Goal: Information Seeking & Learning: Learn about a topic

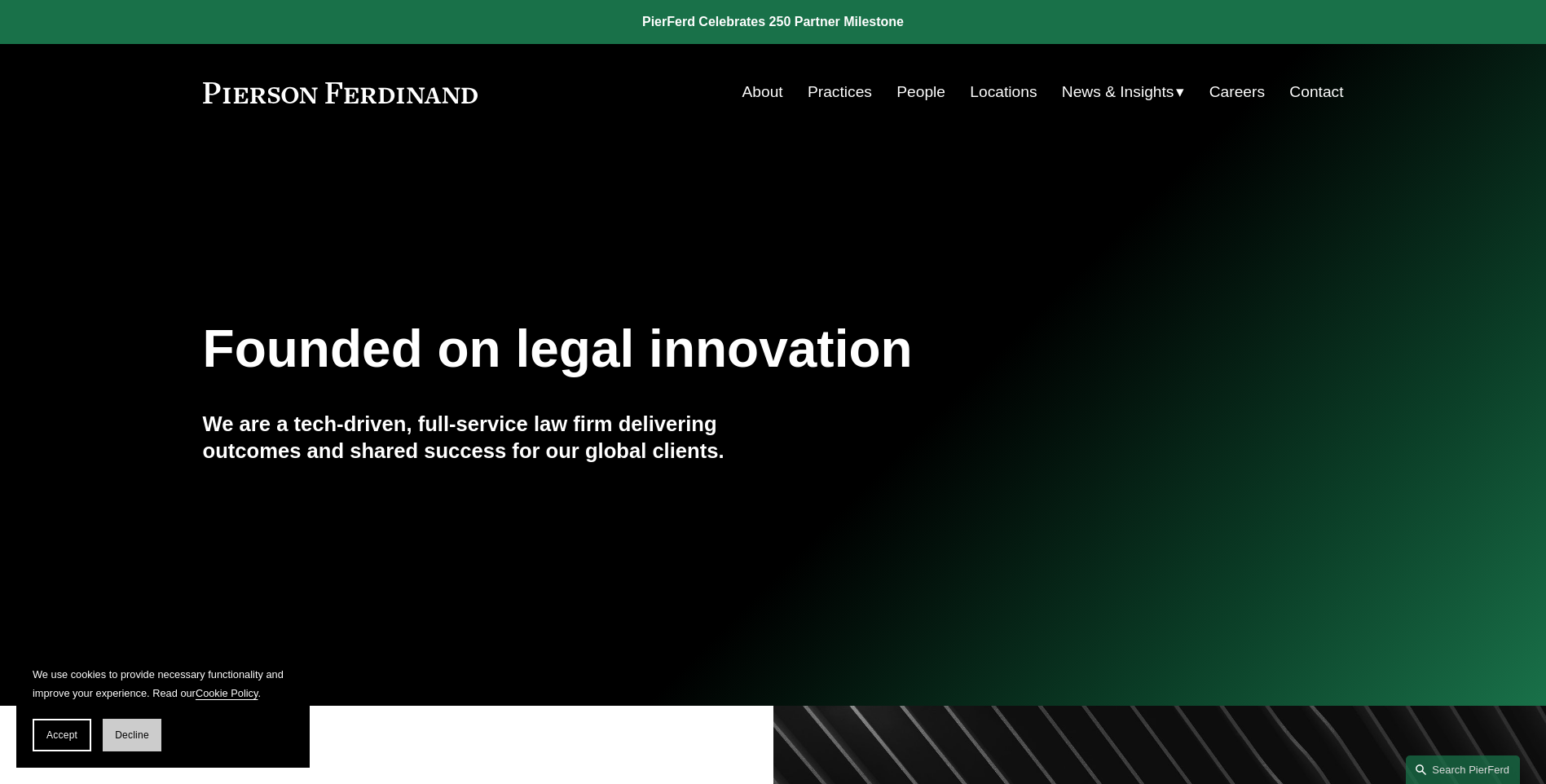
click at [136, 735] on span "Decline" at bounding box center [132, 734] width 35 height 11
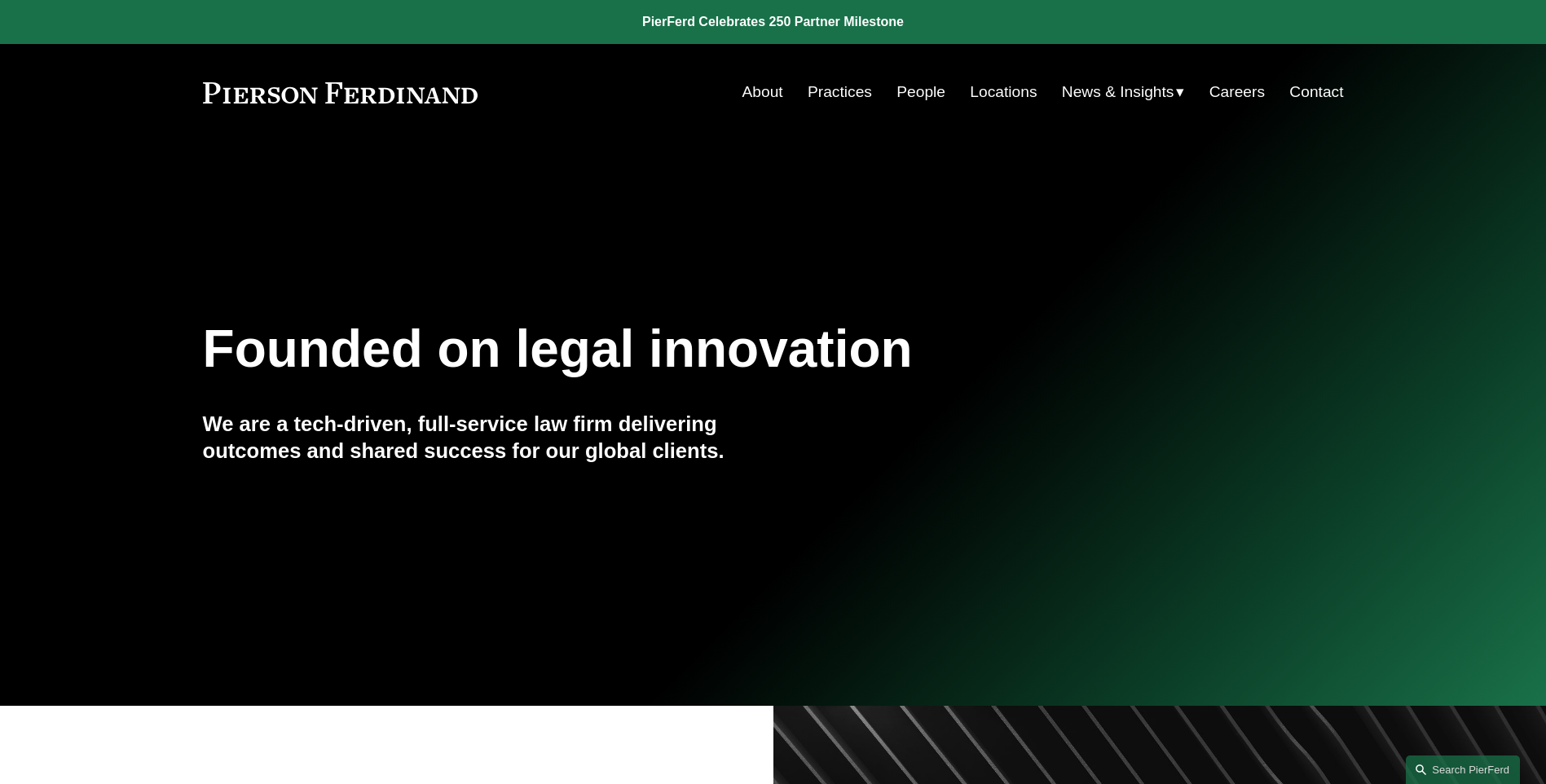
click at [1232, 89] on link "Careers" at bounding box center [1236, 92] width 55 height 31
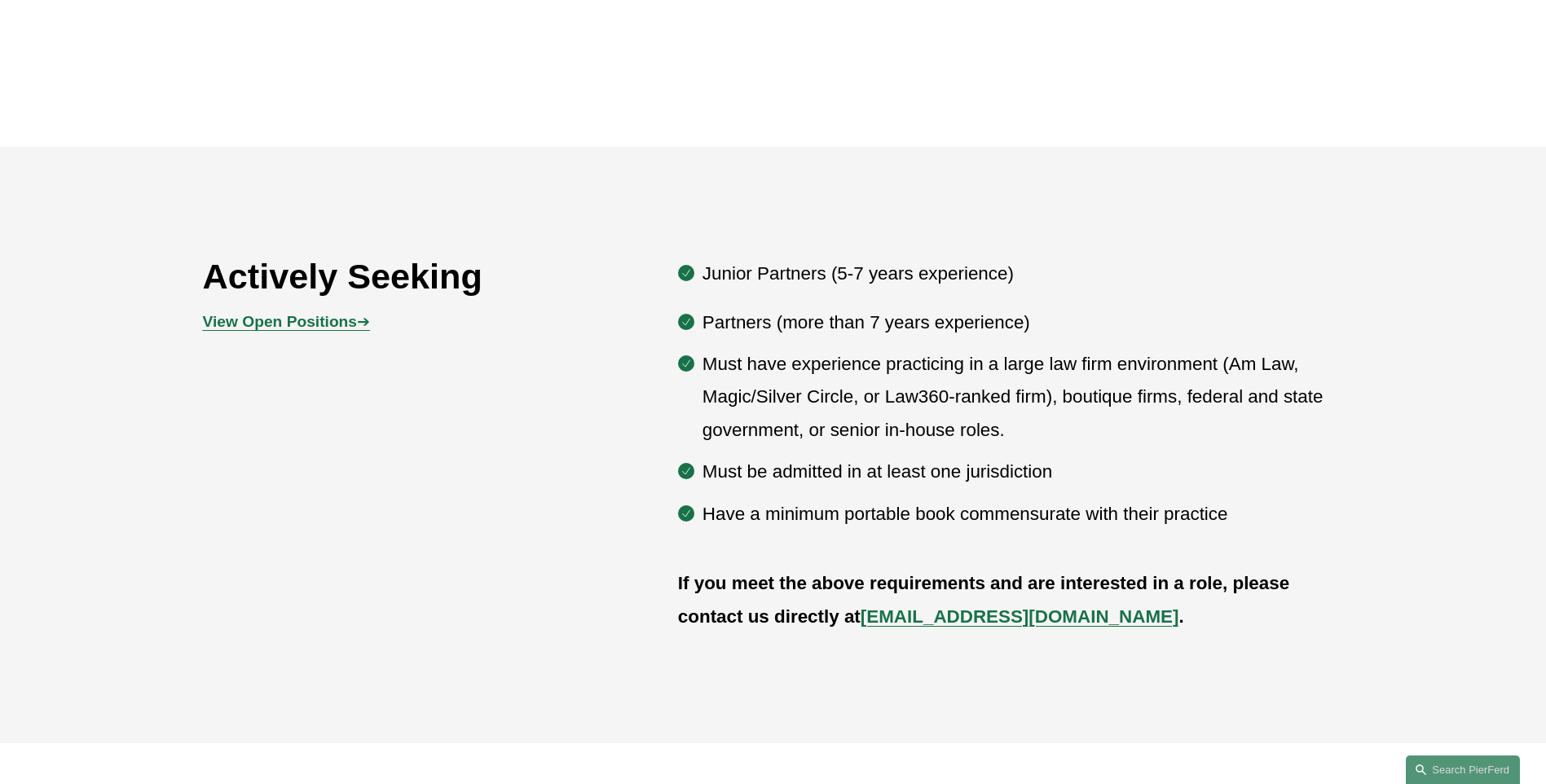
scroll to position [896, 0]
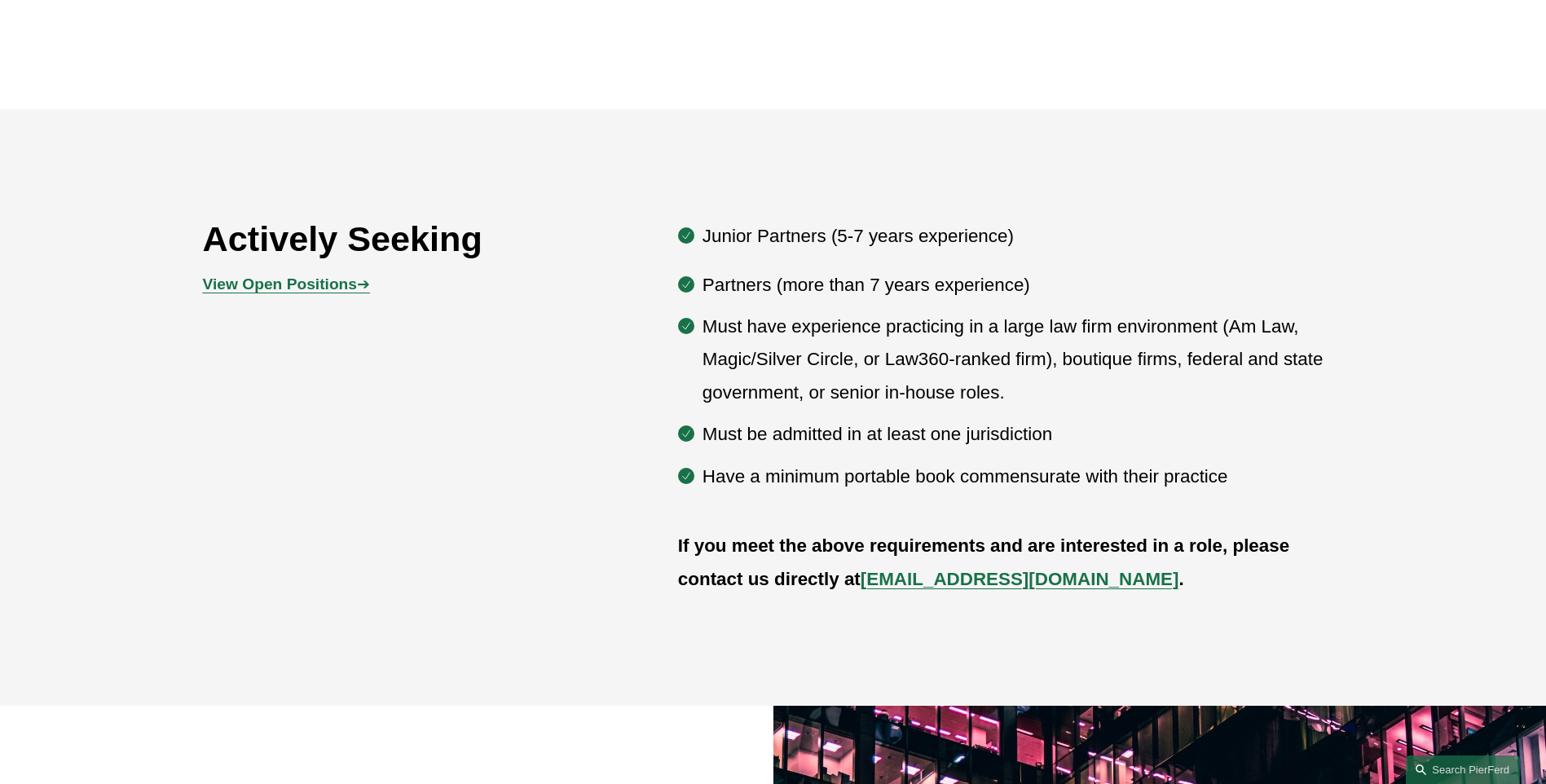
click at [329, 284] on strong "View Open Positions" at bounding box center [280, 283] width 154 height 17
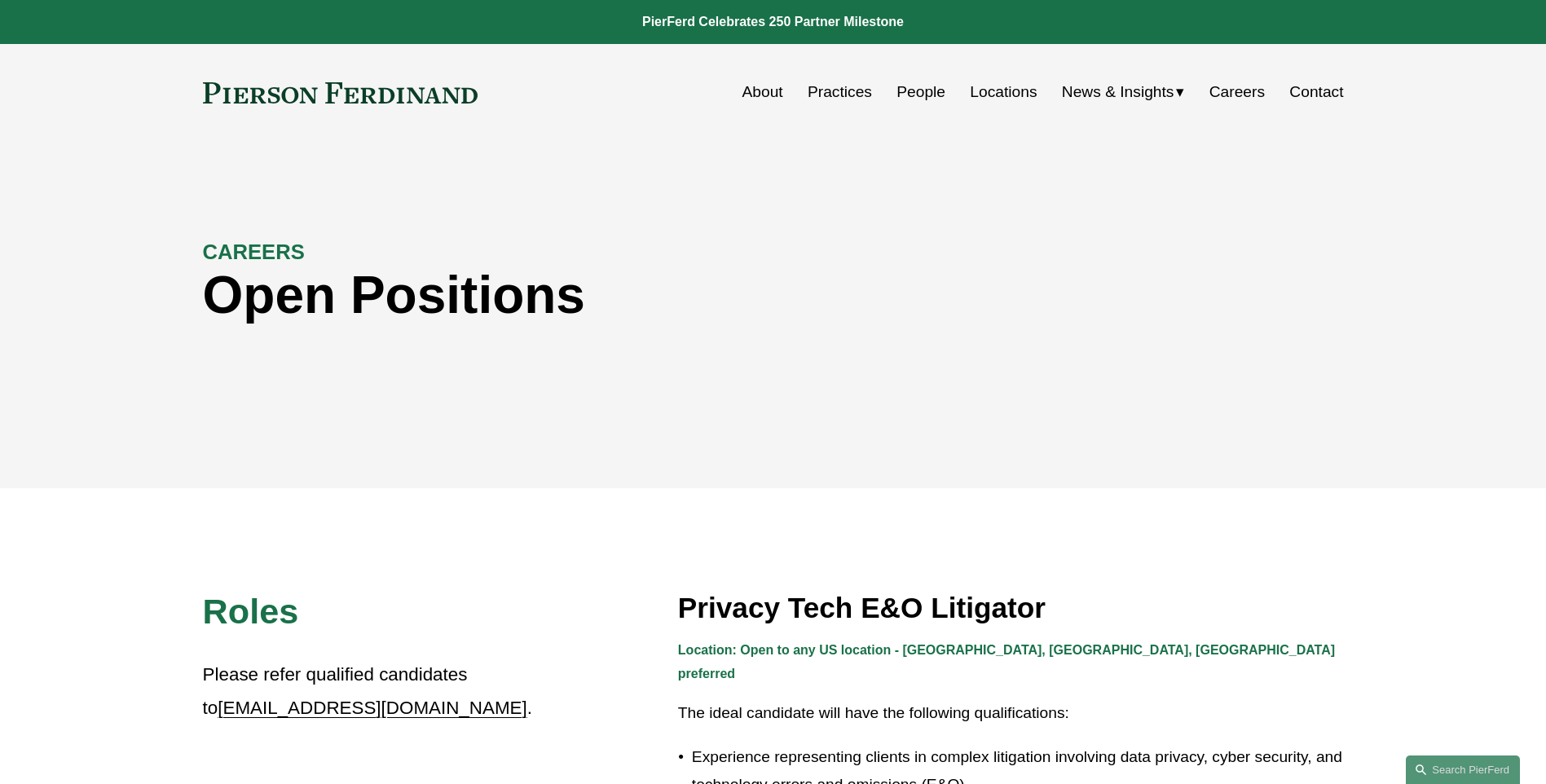
click at [994, 96] on link "Locations" at bounding box center [1002, 92] width 66 height 31
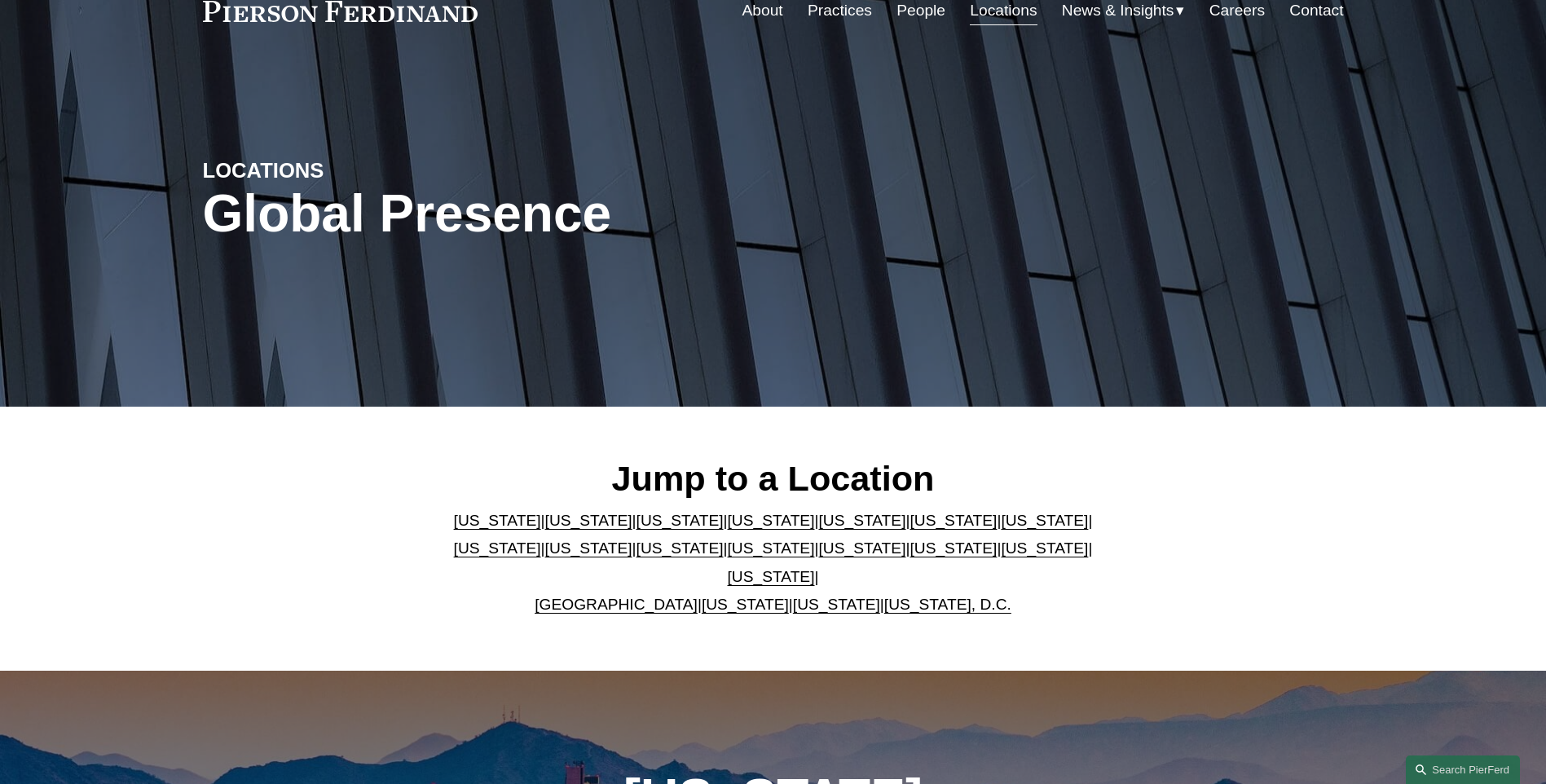
scroll to position [163, 0]
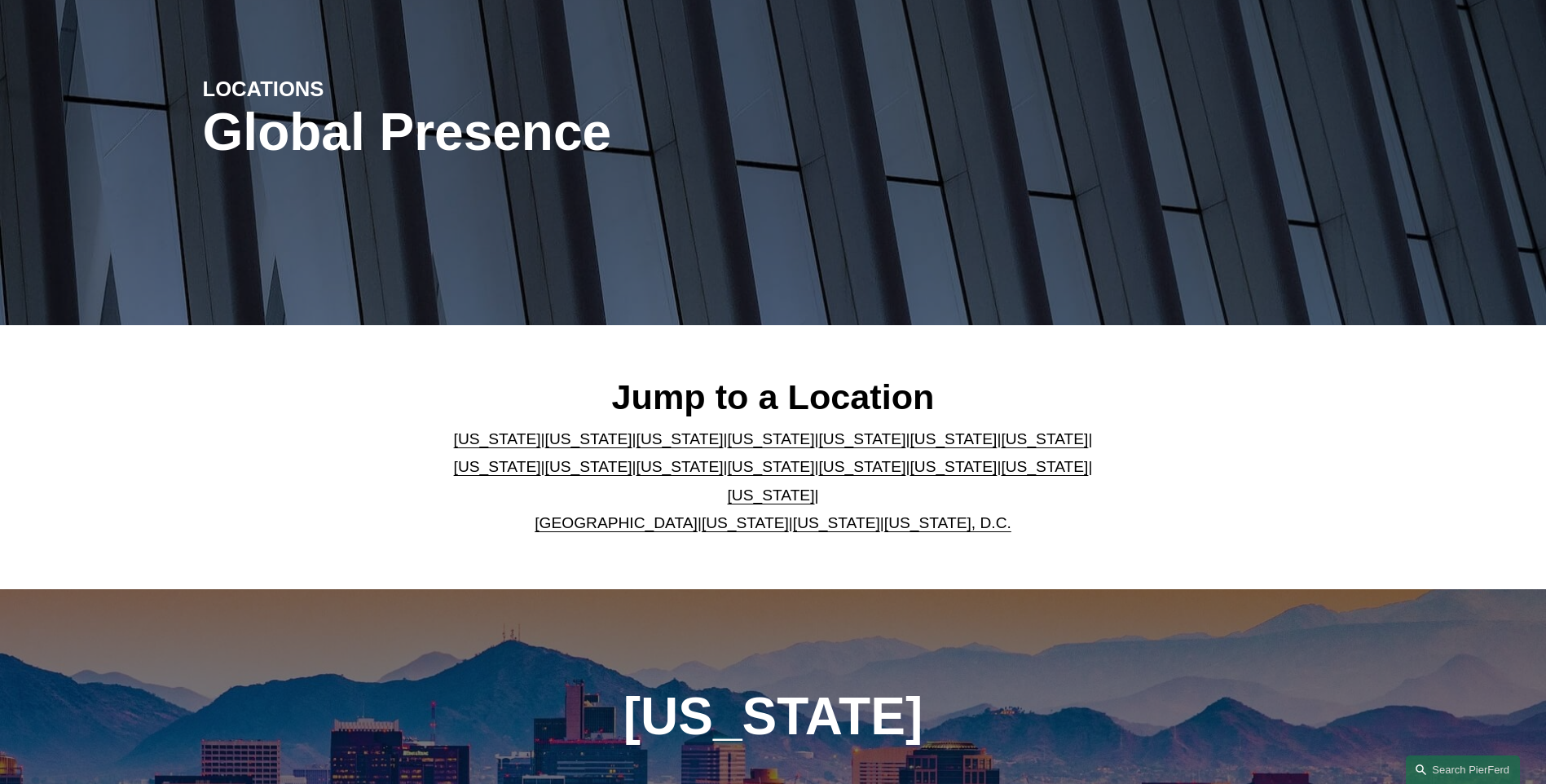
click at [728, 475] on link "New York" at bounding box center [771, 466] width 87 height 17
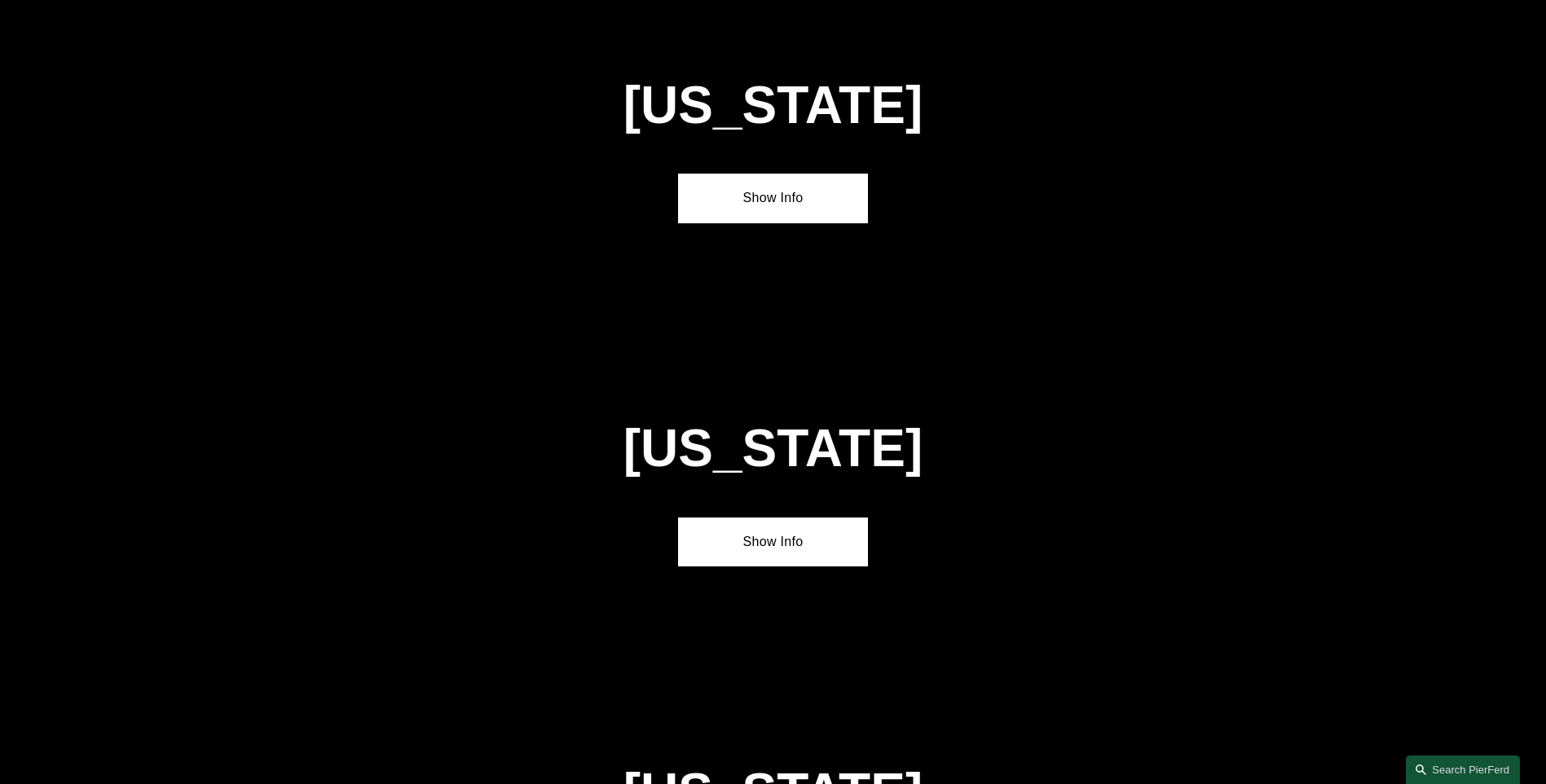
scroll to position [4180, 0]
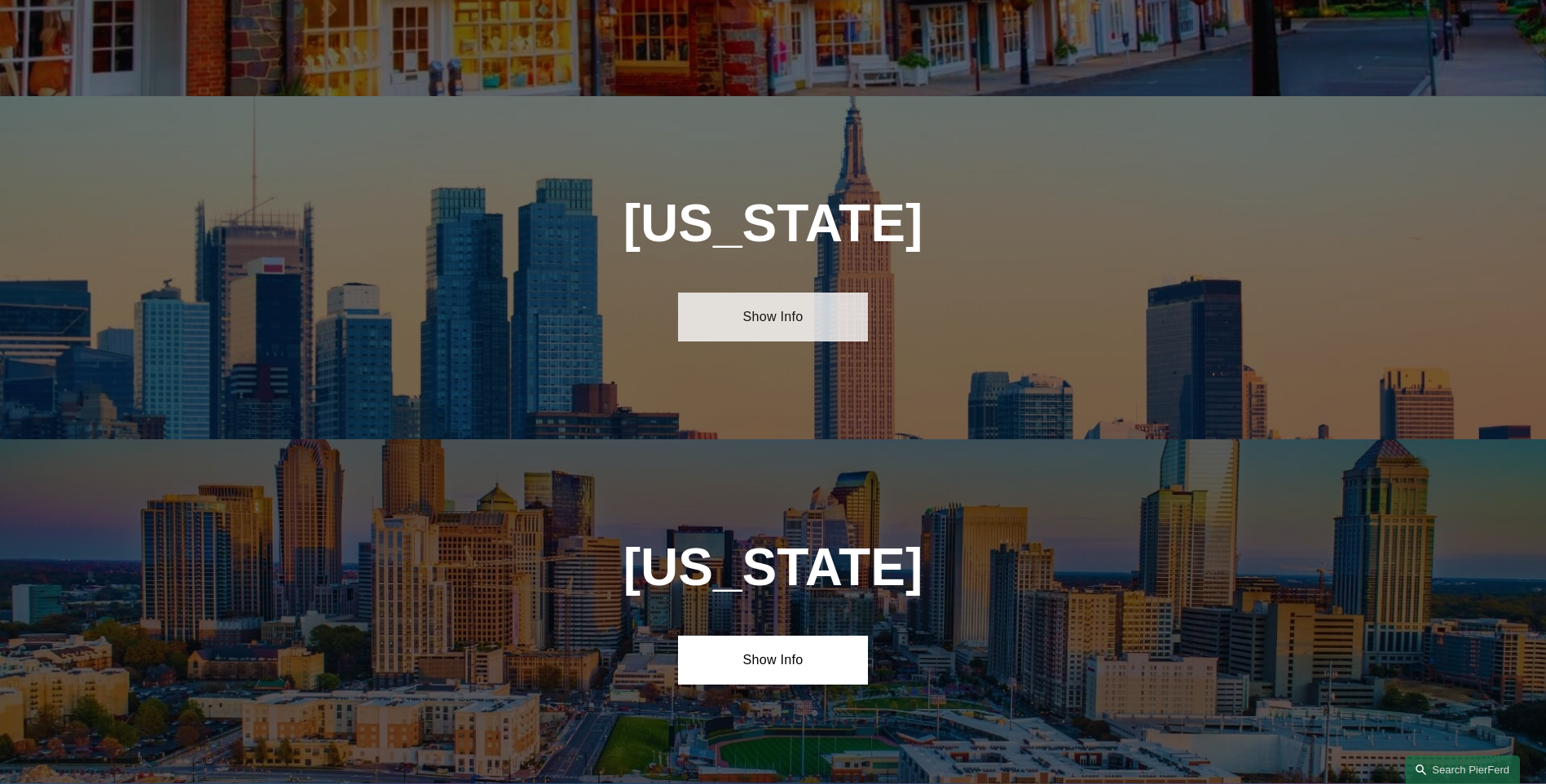
click at [754, 293] on link "Show Info" at bounding box center [773, 317] width 190 height 49
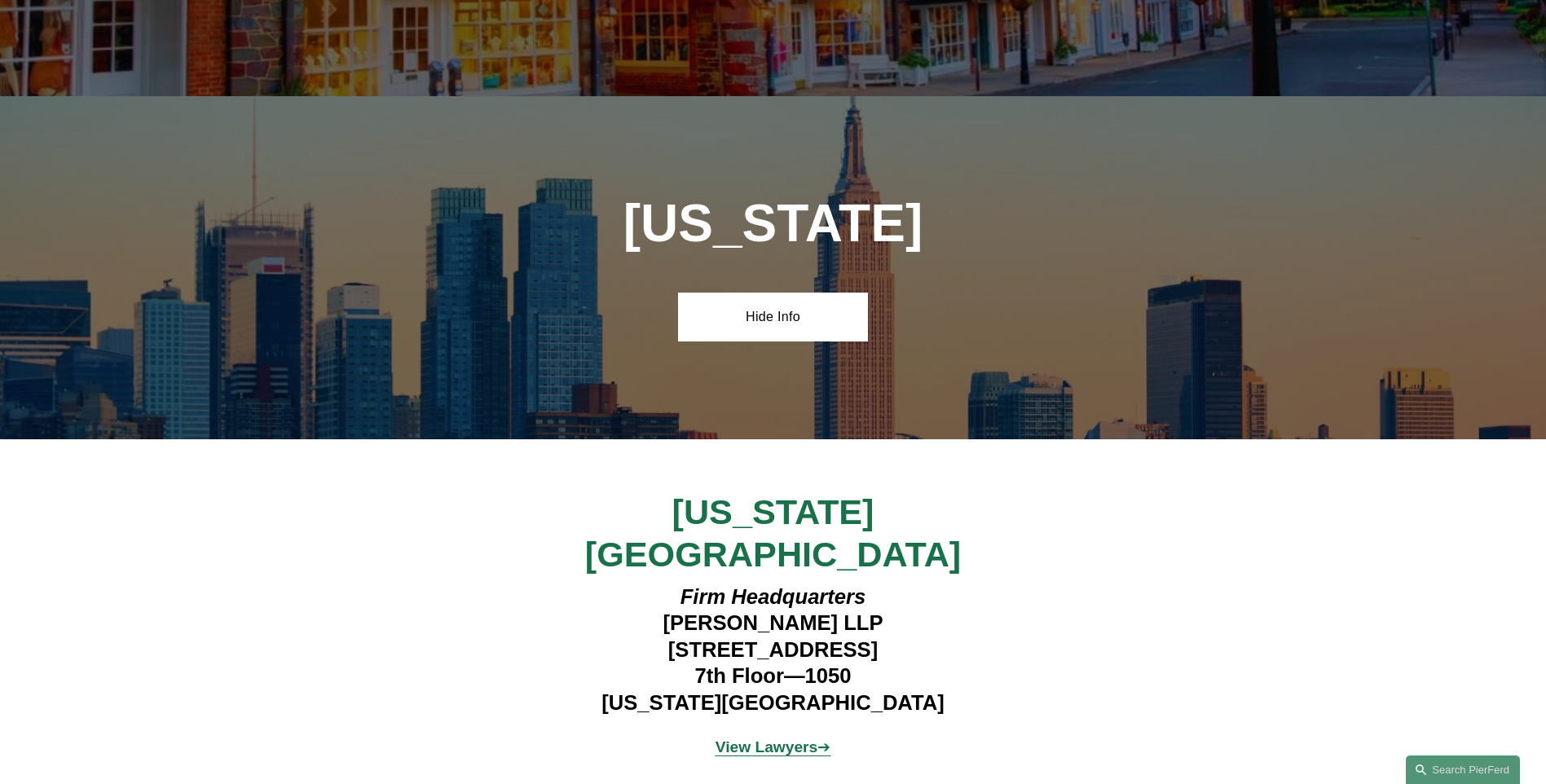
click at [749, 738] on strong "View Lawyers" at bounding box center [767, 747] width 103 height 17
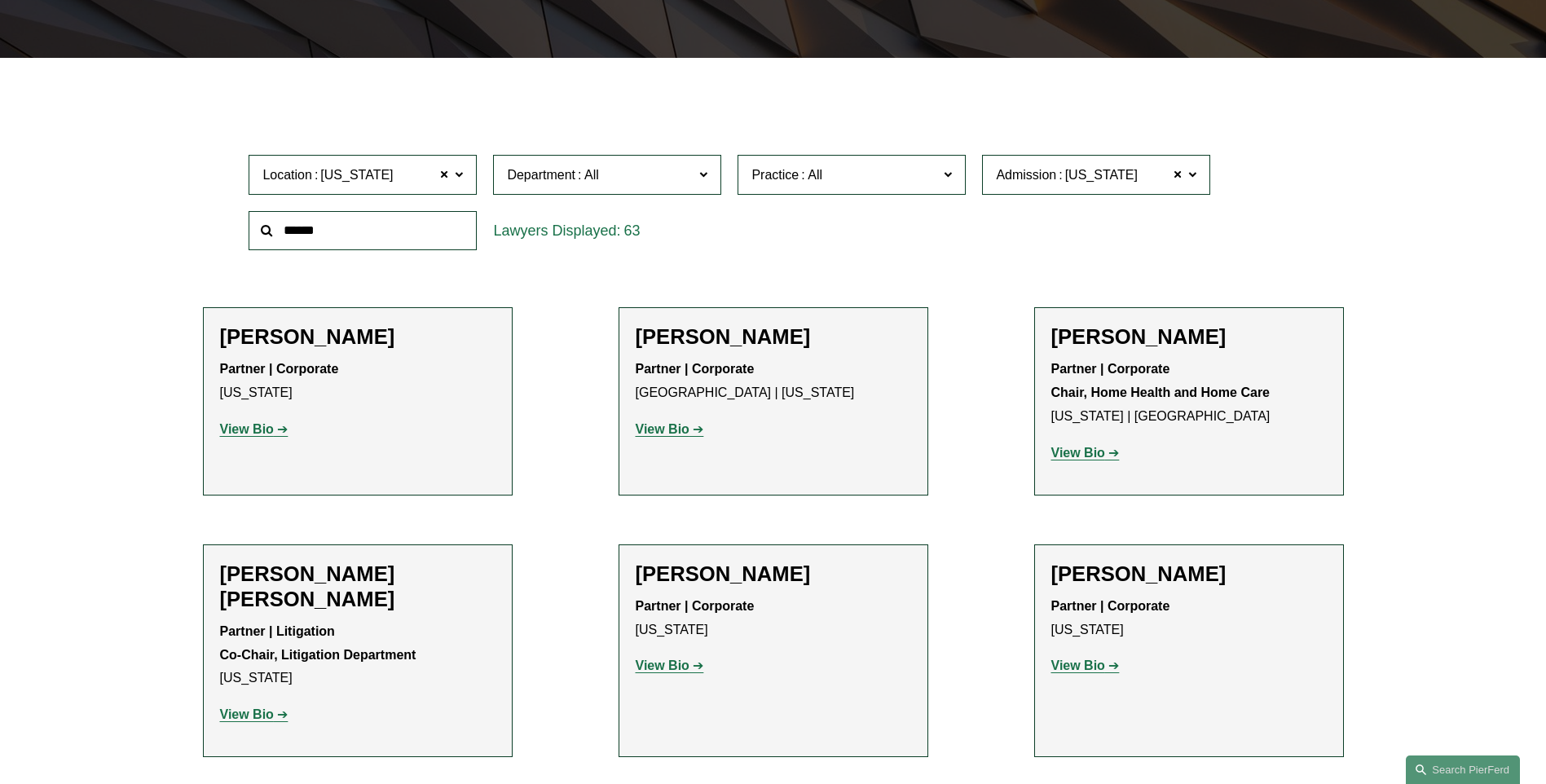
scroll to position [371, 0]
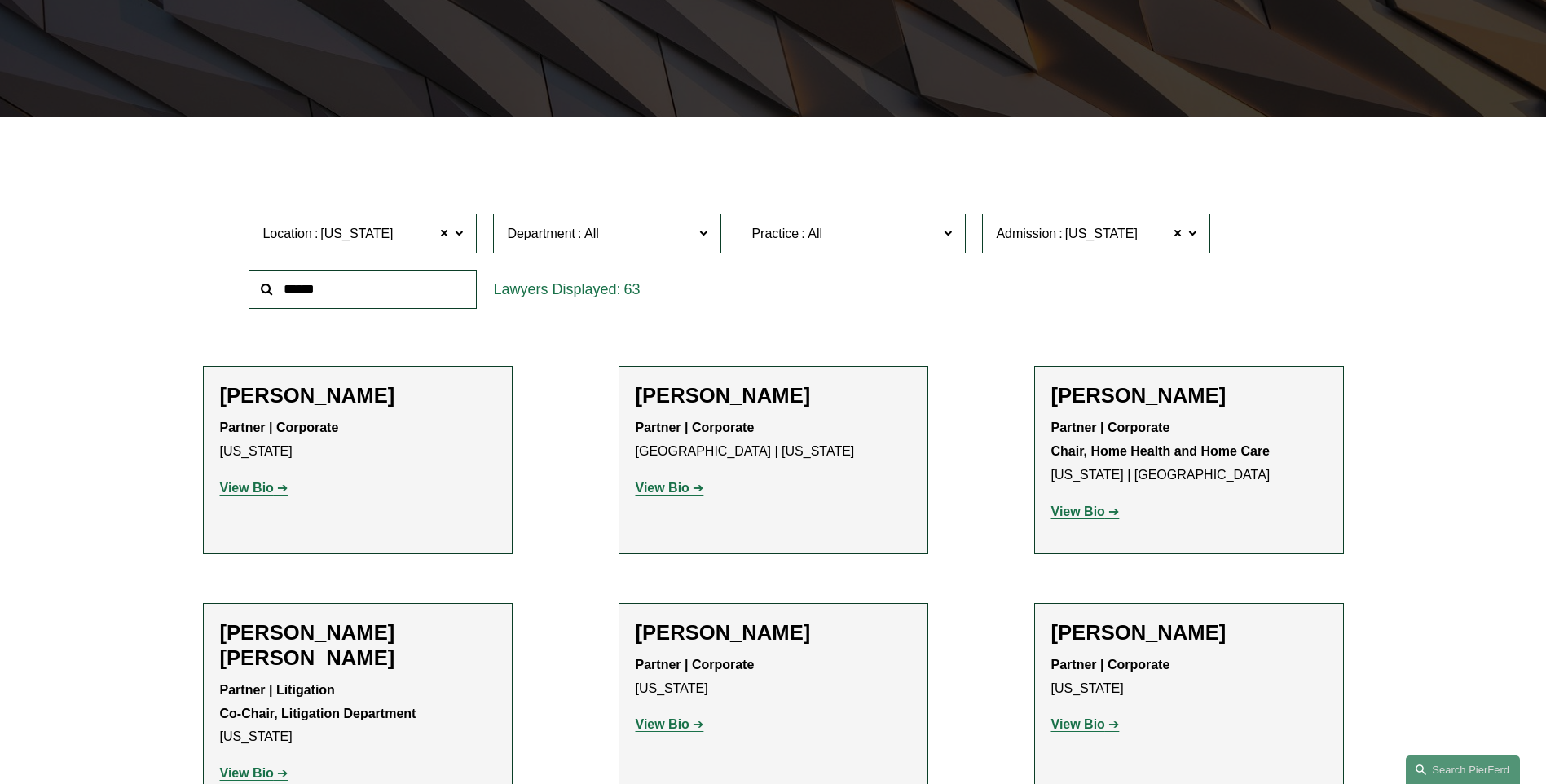
click at [947, 240] on span at bounding box center [947, 232] width 8 height 22
click at [0, 0] on link "Intellectual Property Litigation" at bounding box center [0, 0] width 0 height 0
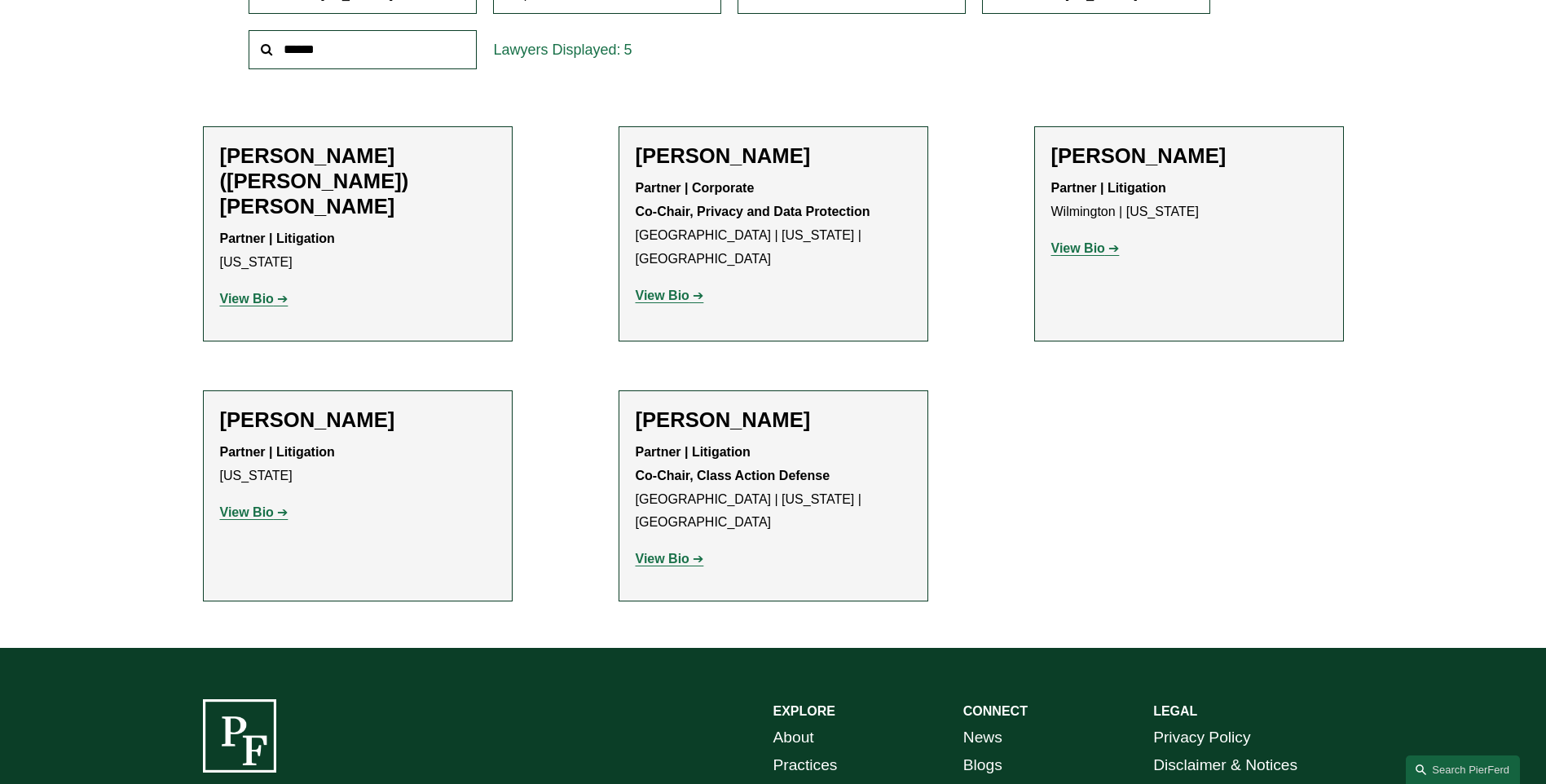
scroll to position [616, 0]
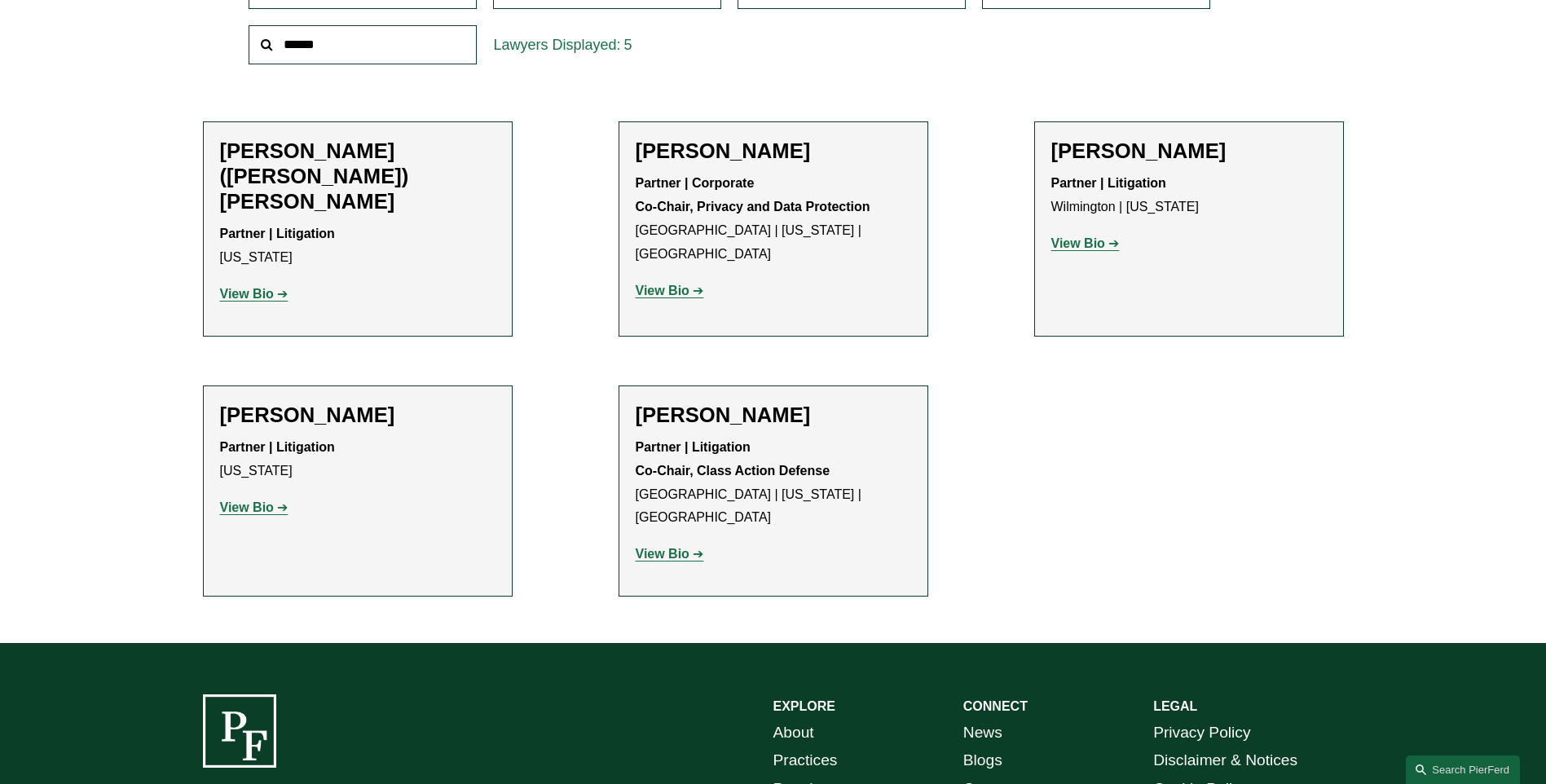
click at [248, 287] on strong "View Bio" at bounding box center [246, 294] width 53 height 14
click at [683, 283] on strong "View Bio" at bounding box center [662, 290] width 53 height 14
click at [1083, 246] on strong "View Bio" at bounding box center [1077, 243] width 53 height 14
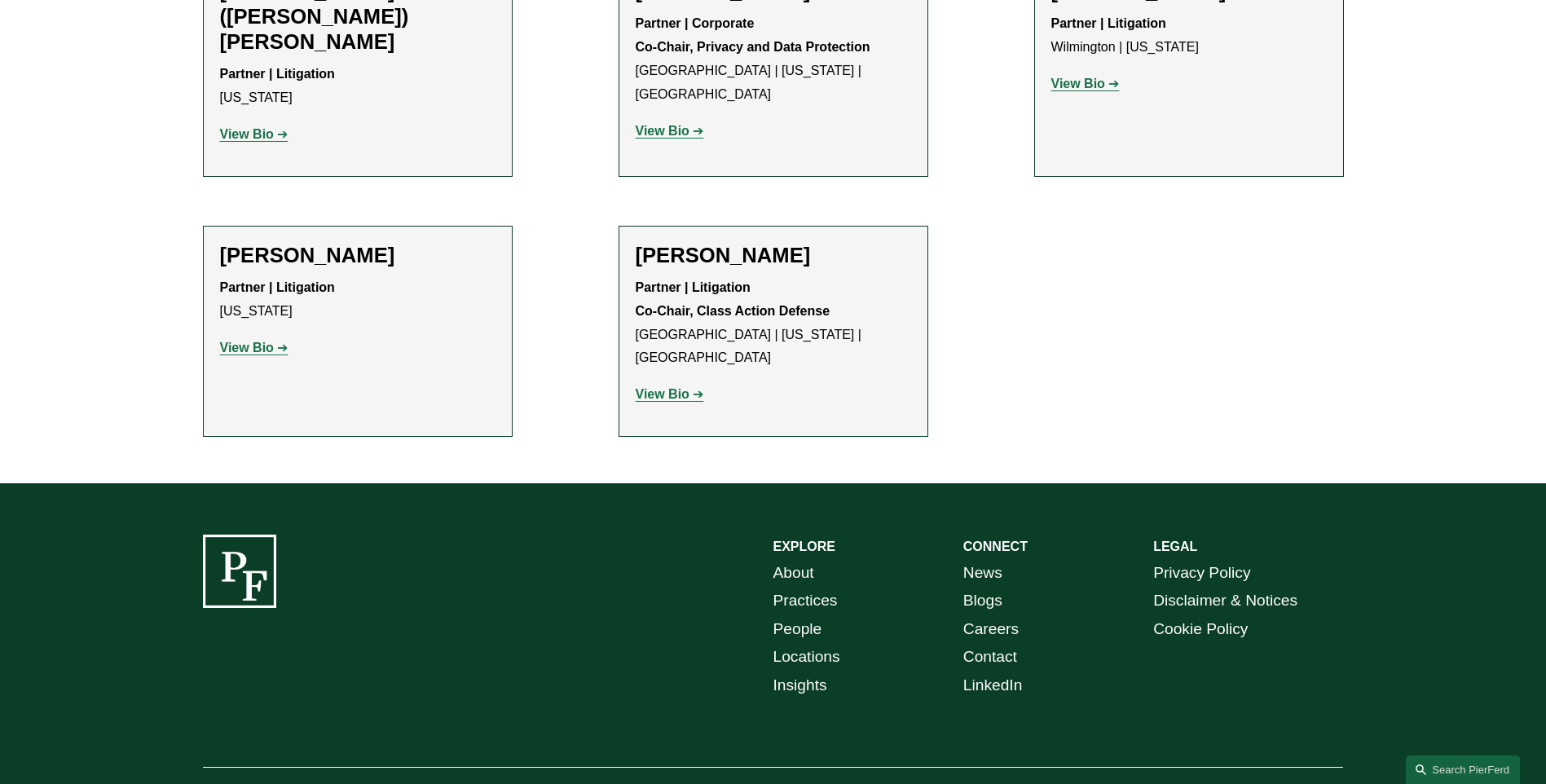
scroll to position [779, 0]
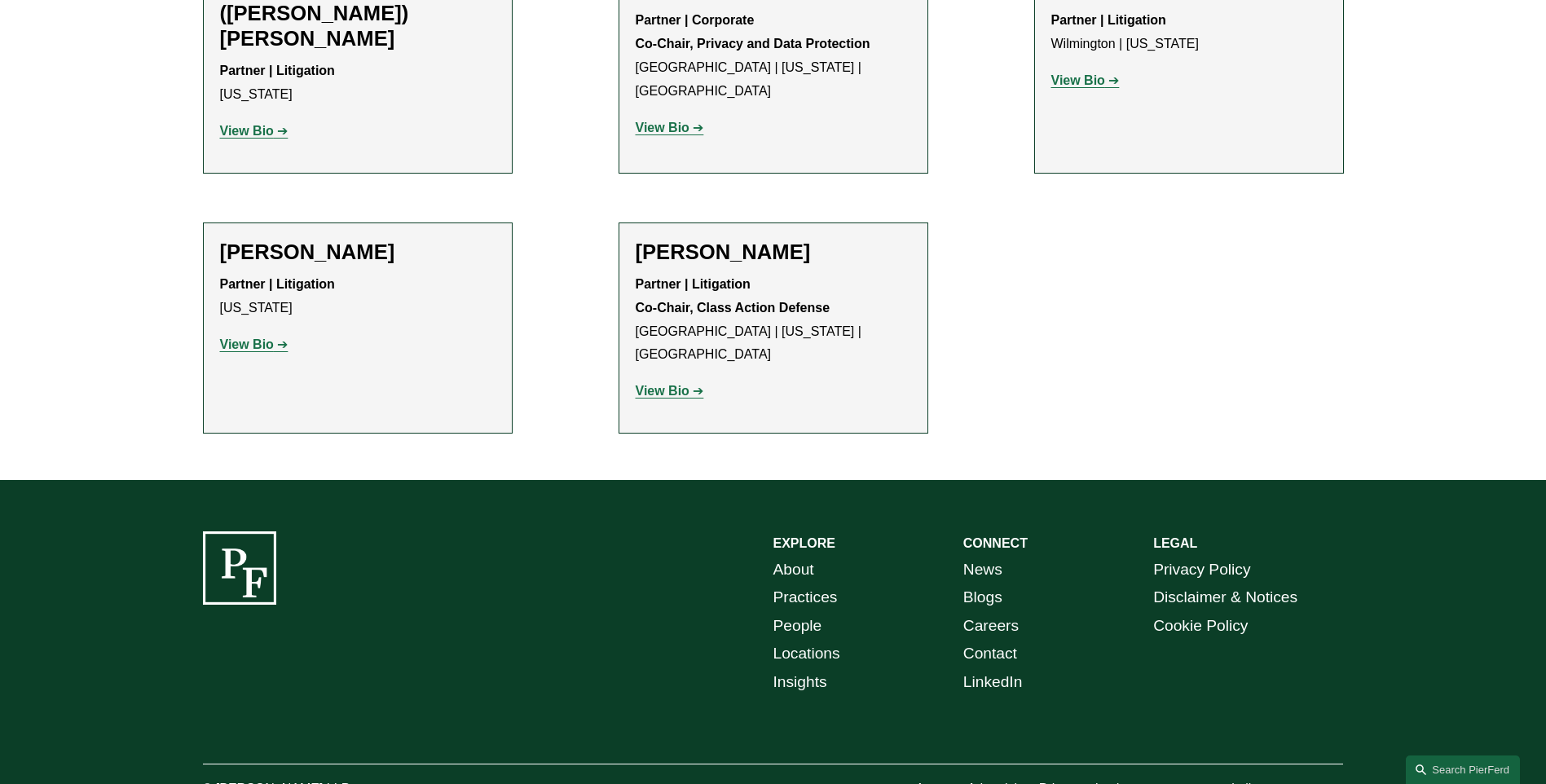
click at [674, 384] on strong "View Bio" at bounding box center [662, 390] width 53 height 14
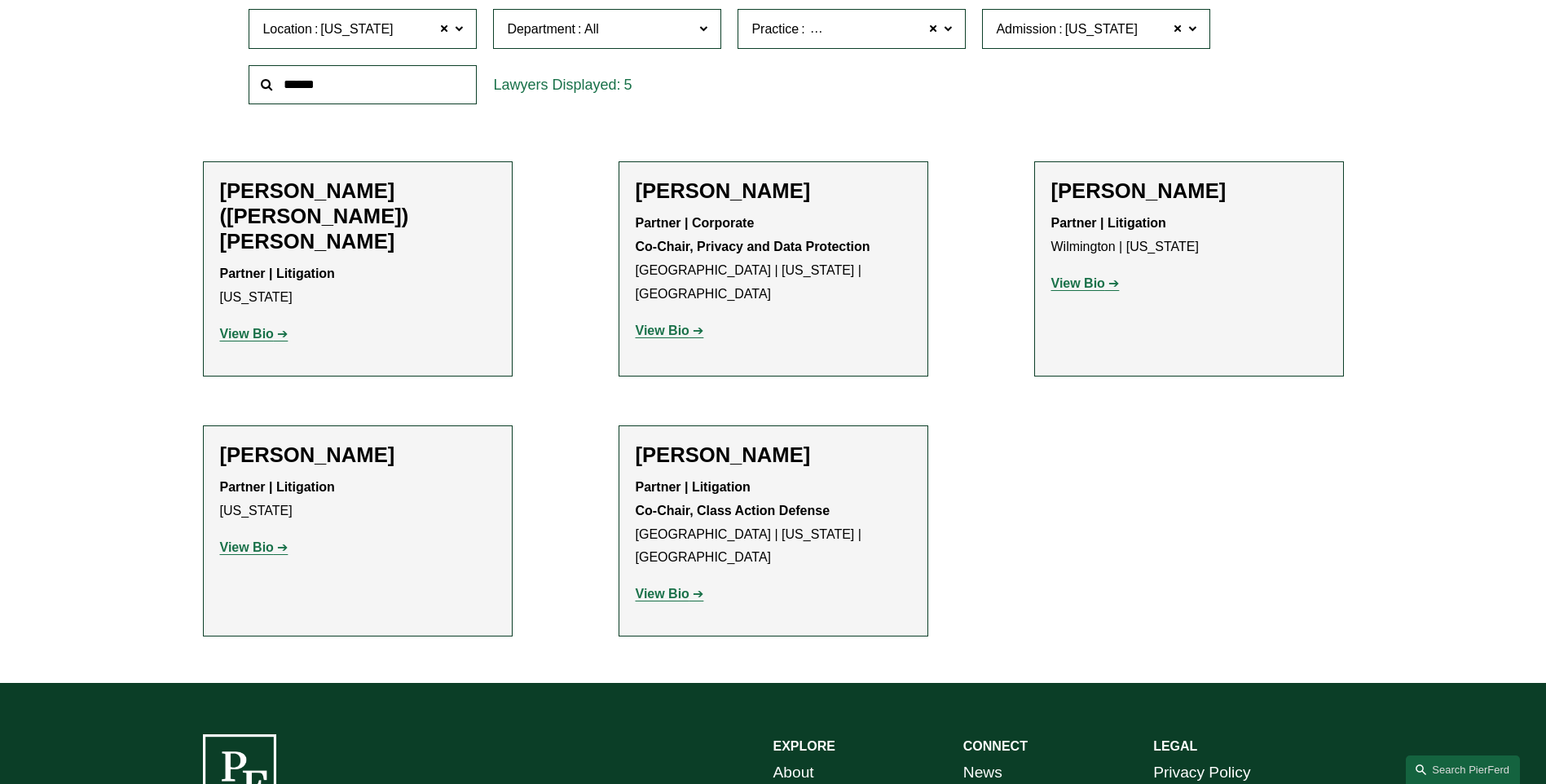
scroll to position [616, 0]
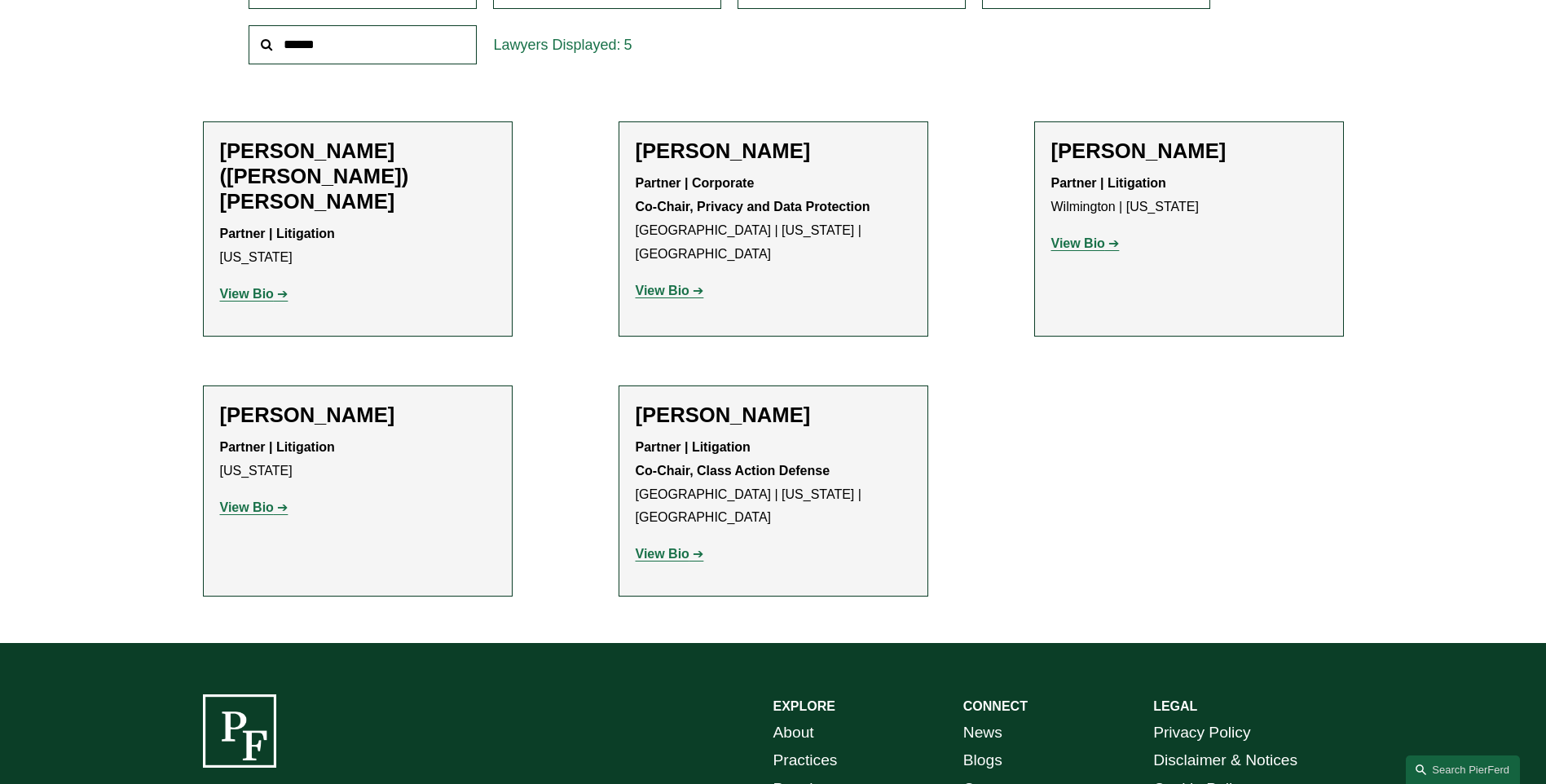
click at [245, 501] on strong "View Bio" at bounding box center [246, 507] width 53 height 14
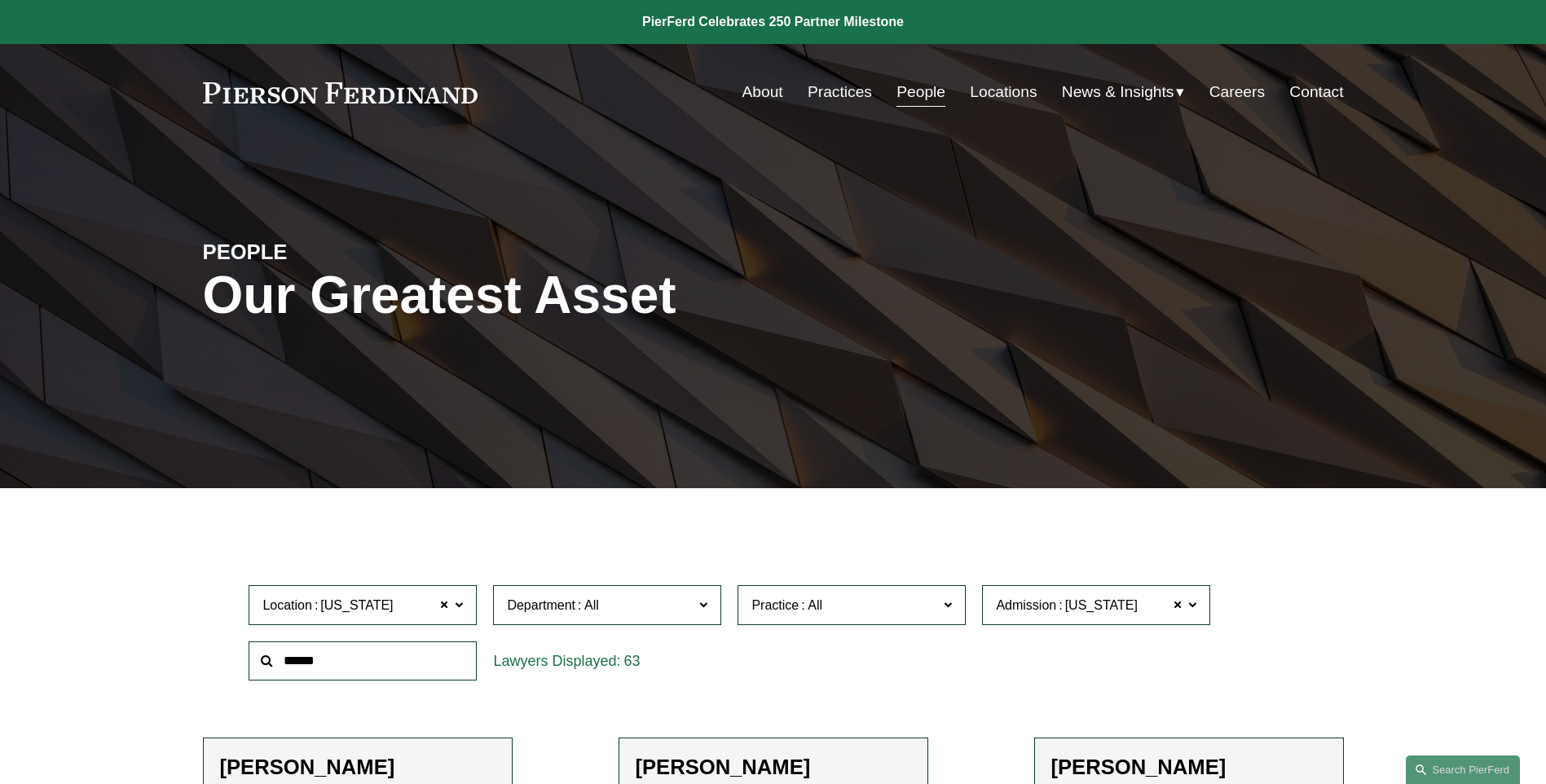
click at [755, 92] on link "About" at bounding box center [763, 92] width 41 height 31
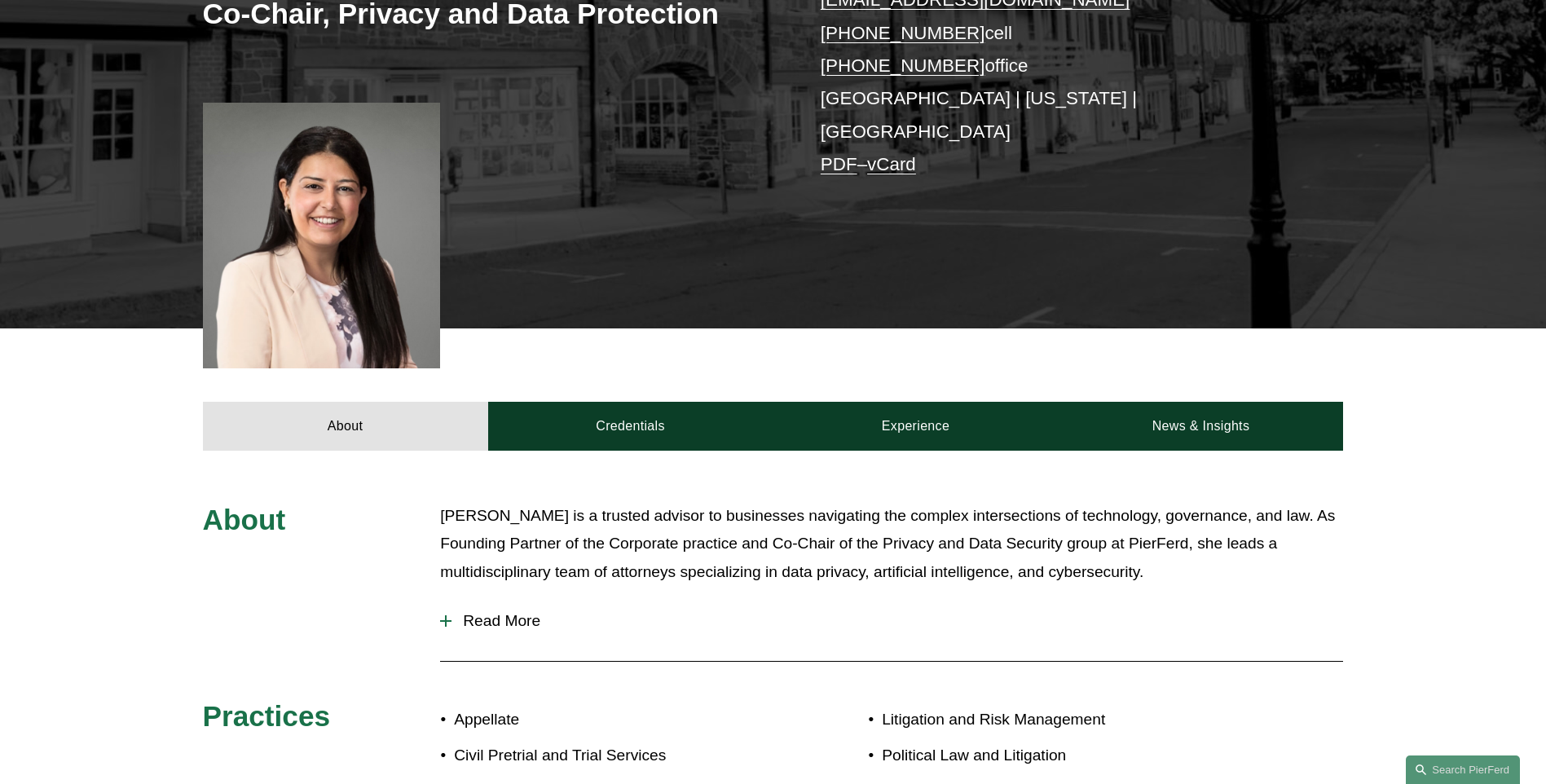
scroll to position [407, 0]
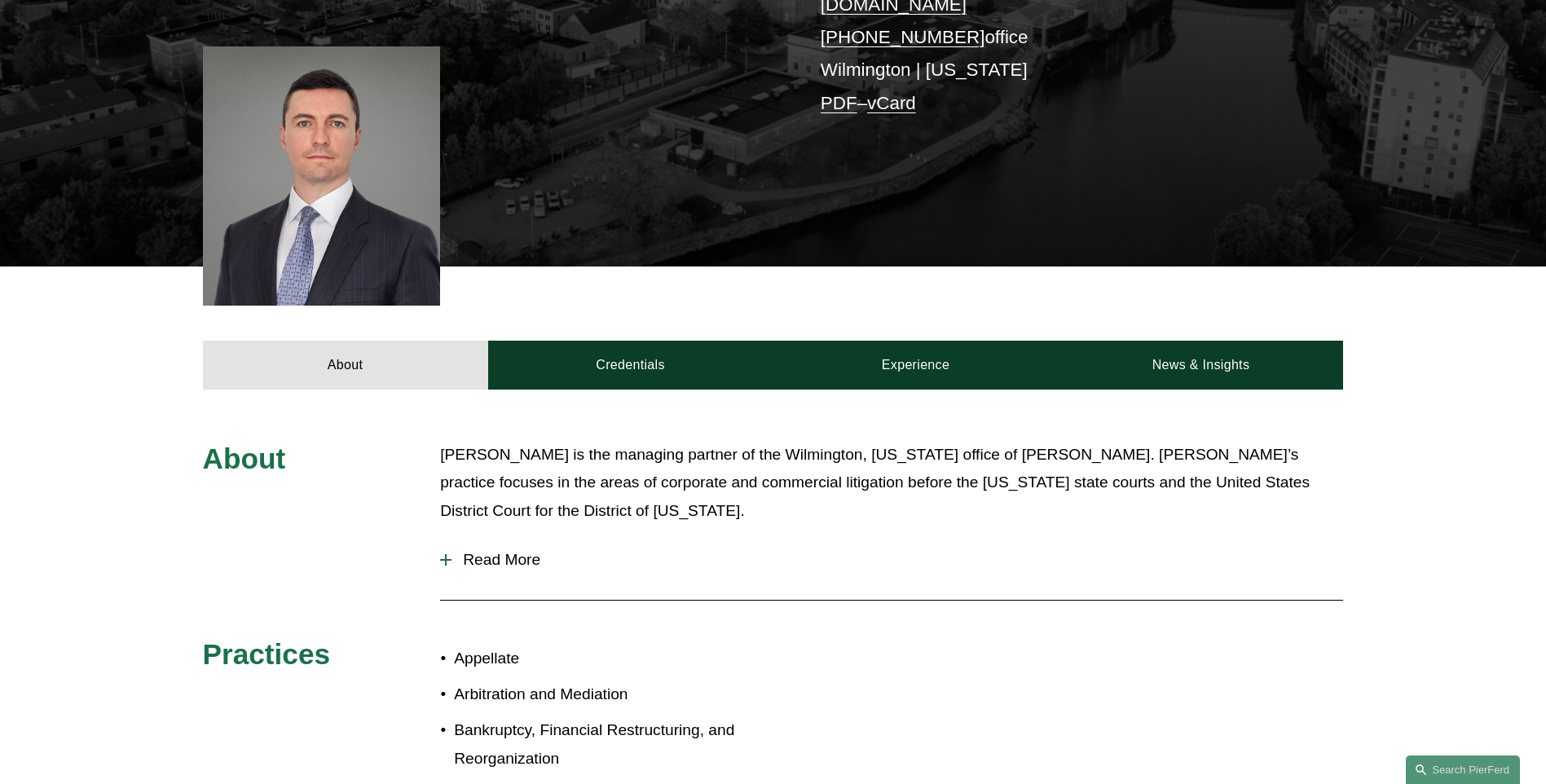
scroll to position [407, 0]
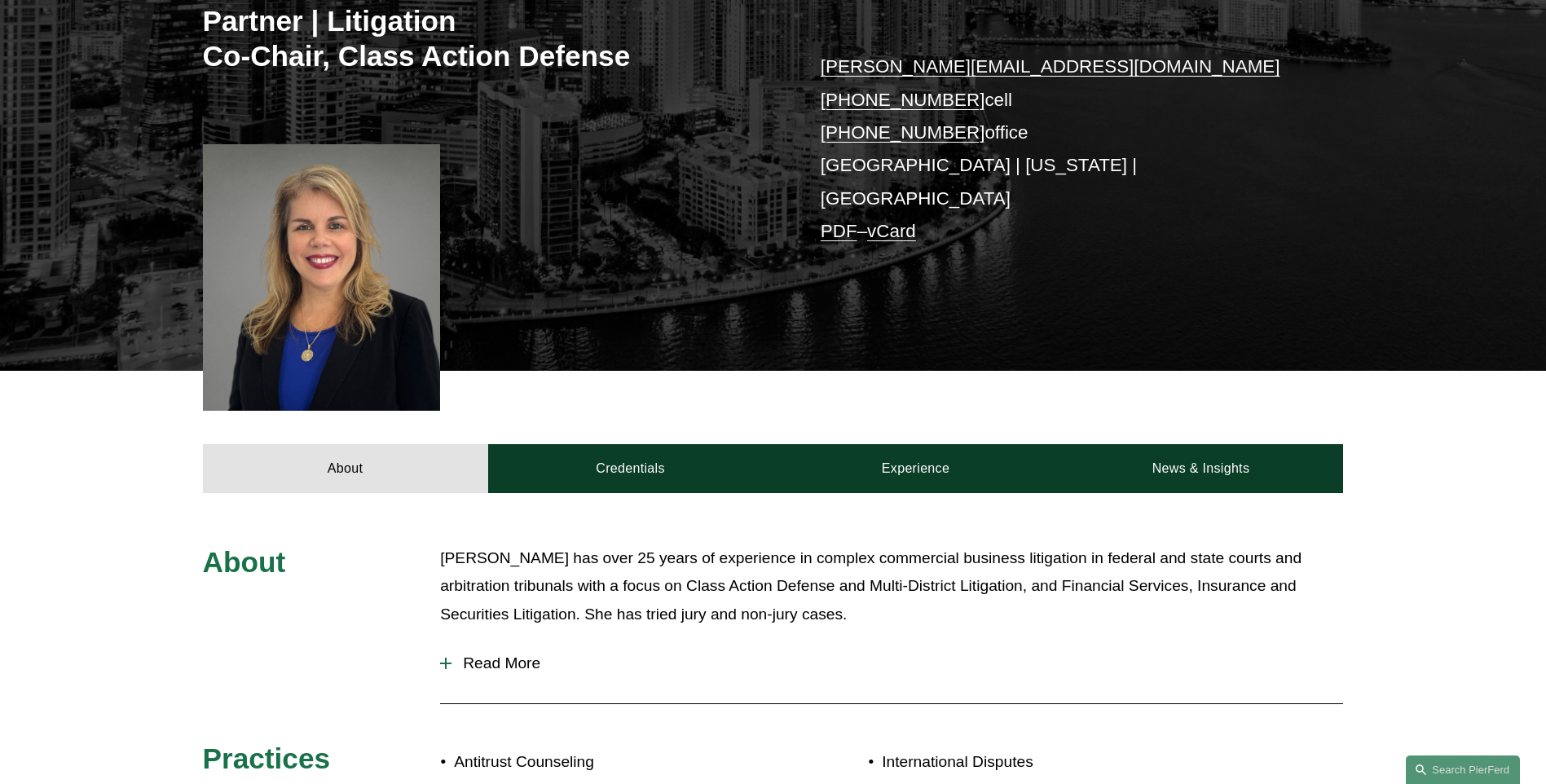
scroll to position [326, 0]
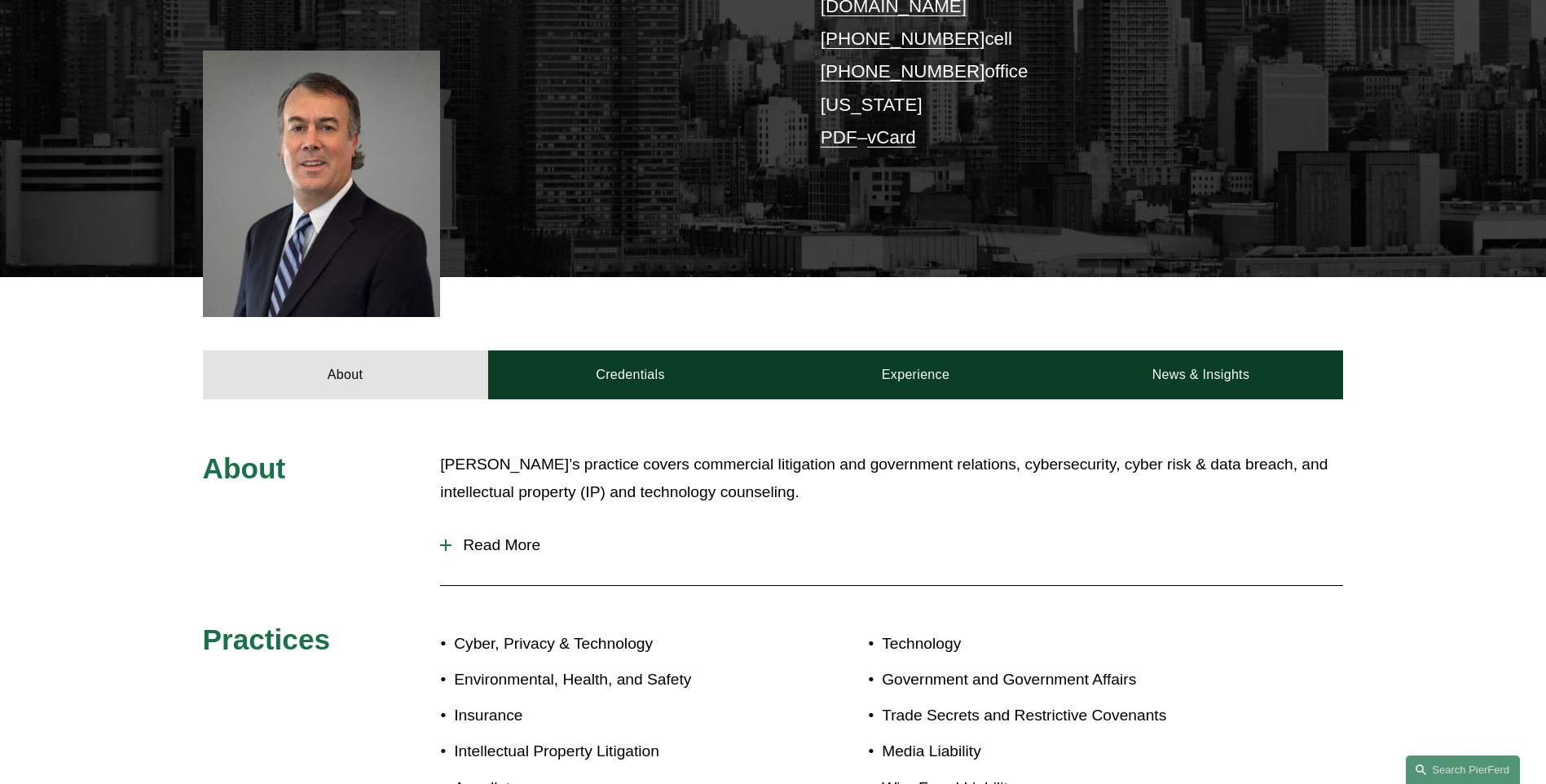
scroll to position [407, 0]
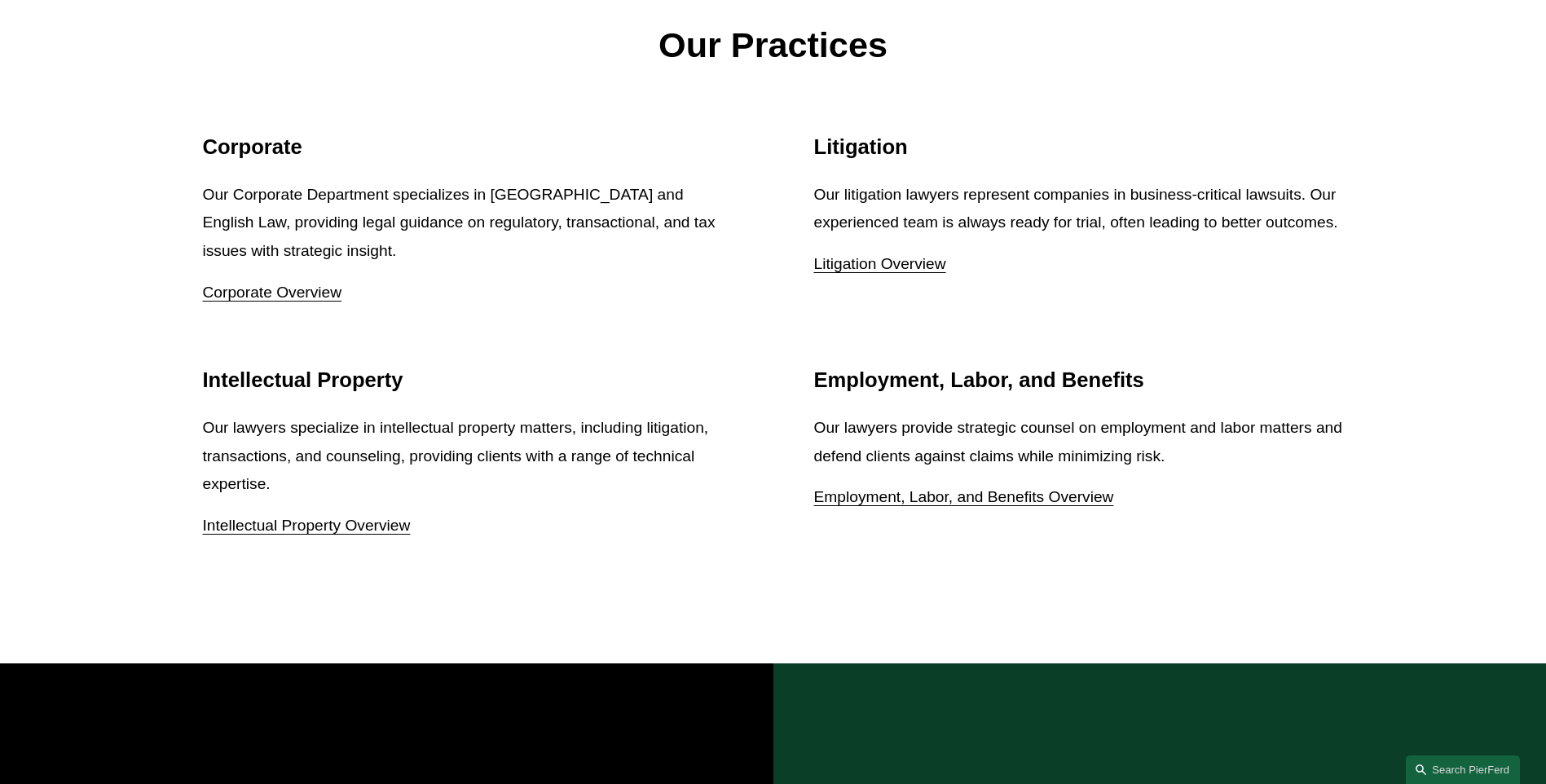
scroll to position [2200, 0]
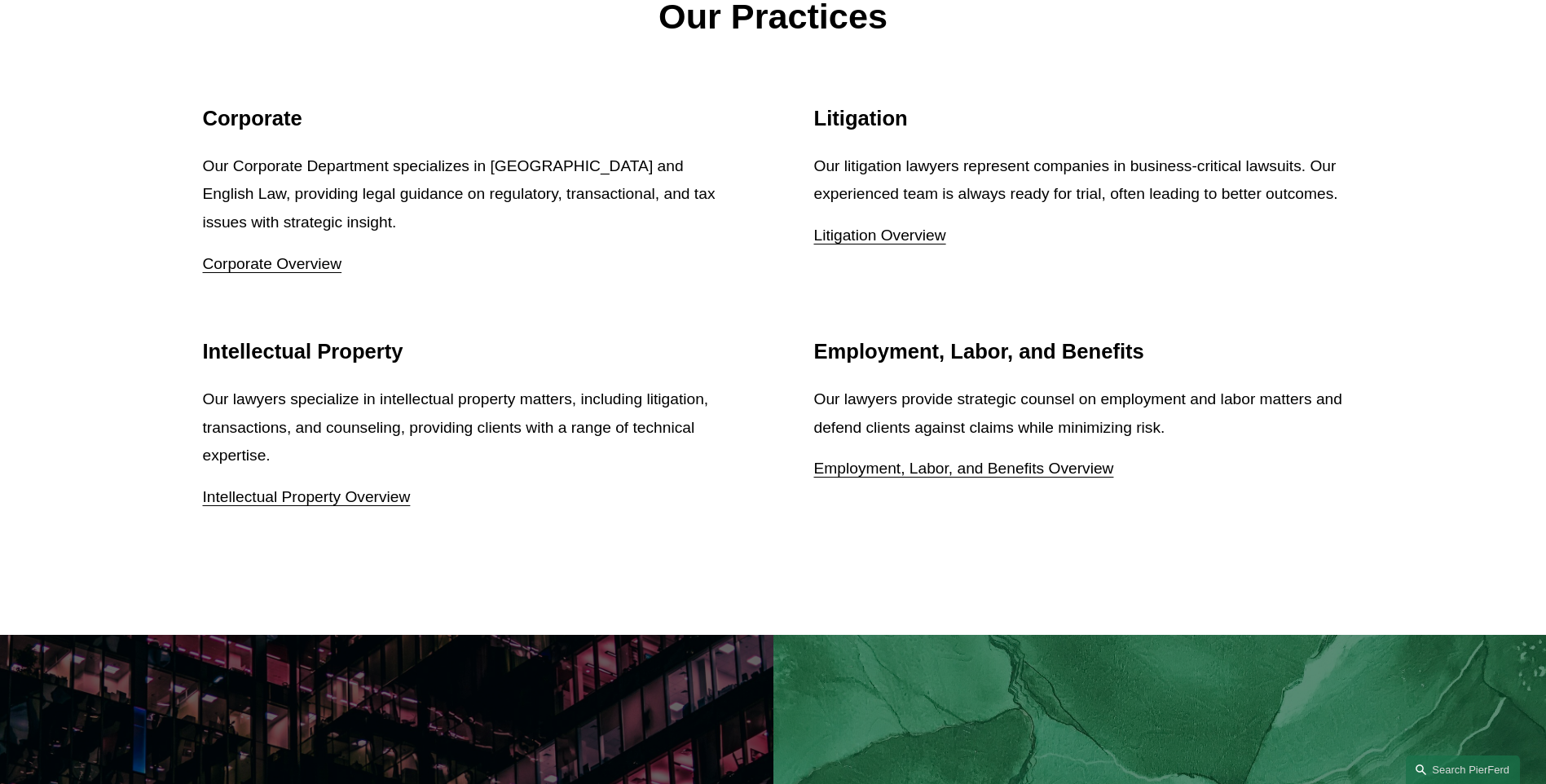
click at [371, 504] on link "Intellectual Property Overview" at bounding box center [307, 497] width 208 height 17
